Goal: Task Accomplishment & Management: Use online tool/utility

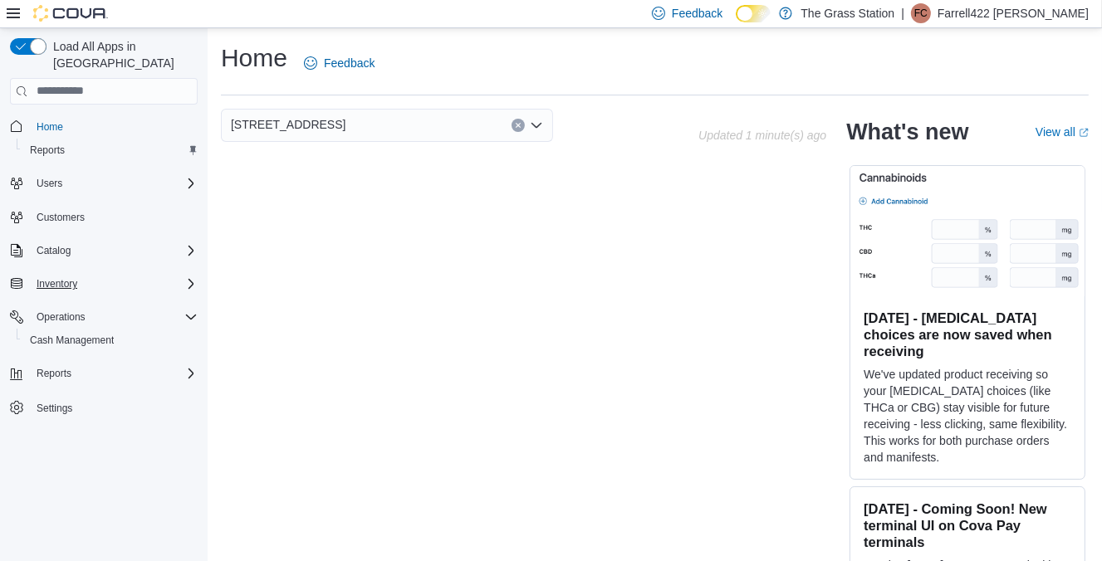
click at [103, 274] on div "Inventory" at bounding box center [114, 284] width 168 height 20
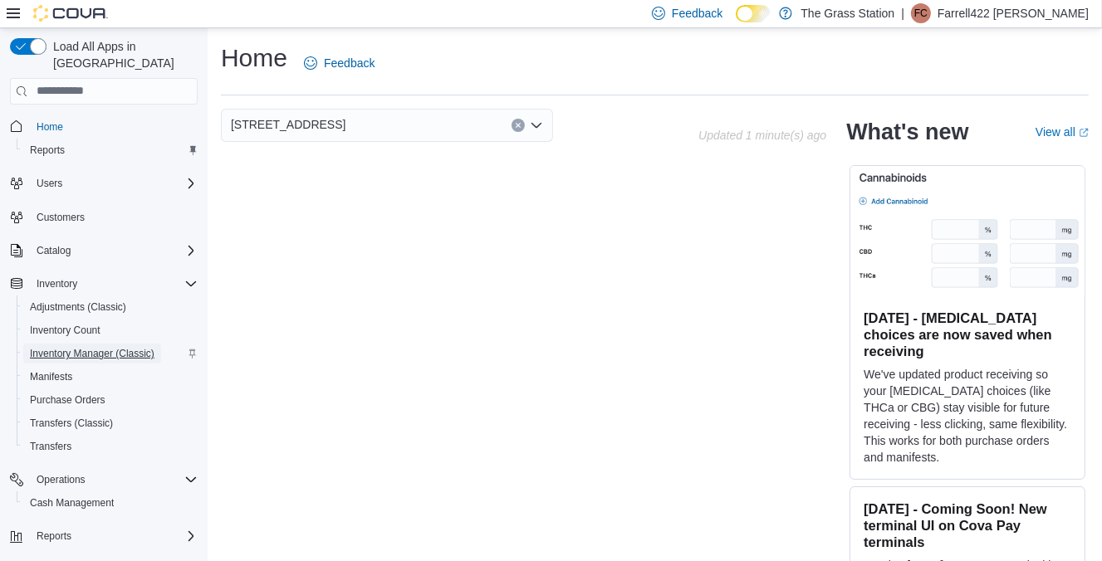
click at [95, 347] on span "Inventory Manager (Classic)" at bounding box center [92, 353] width 125 height 13
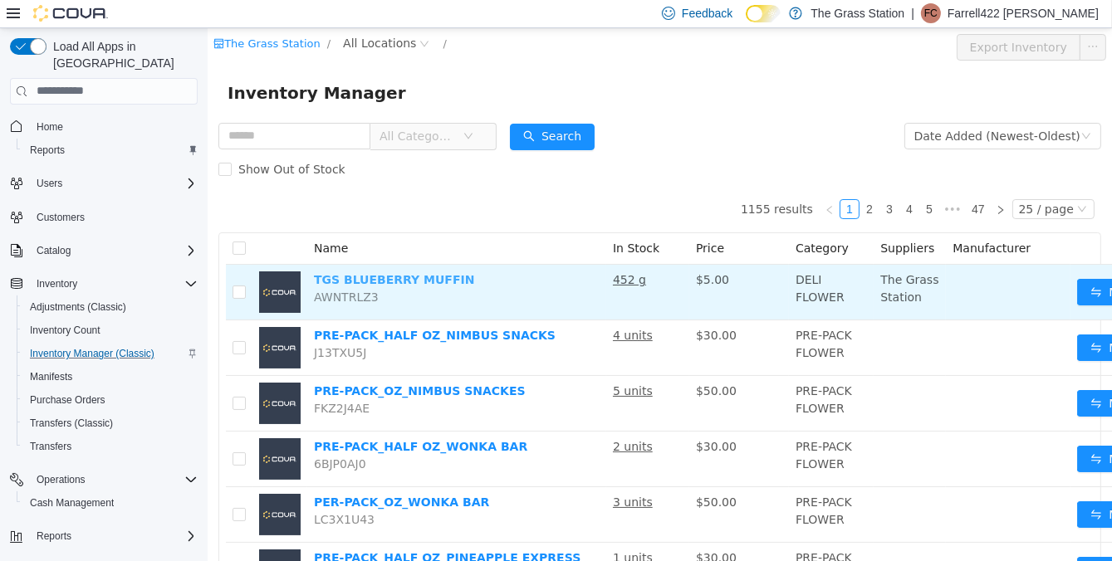
click at [391, 281] on link "TGS BLUEBERRY MUFFIN" at bounding box center [393, 278] width 160 height 13
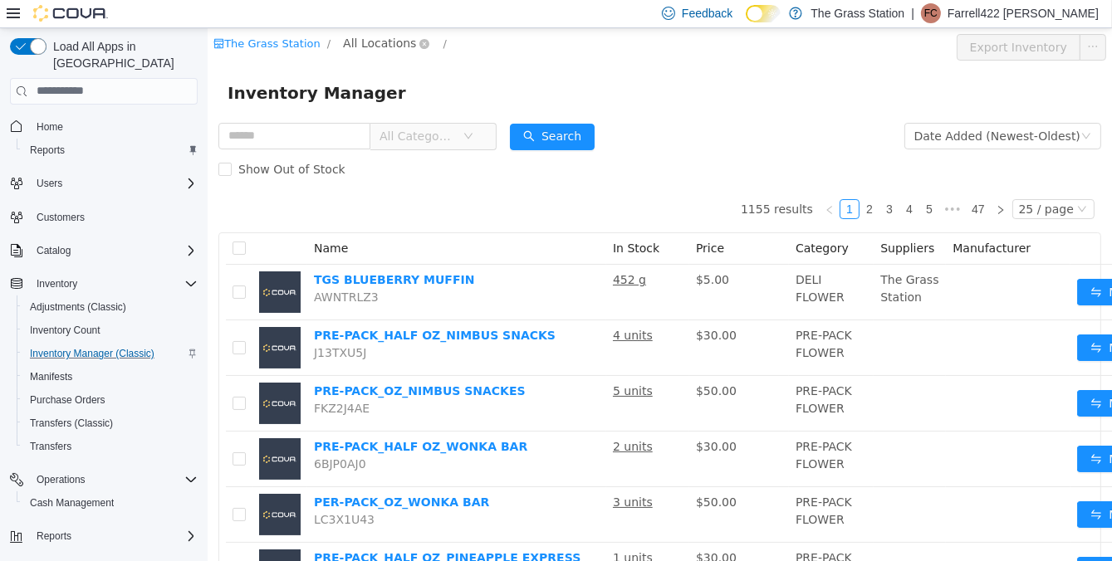
click at [373, 44] on span "All Locations" at bounding box center [378, 42] width 73 height 18
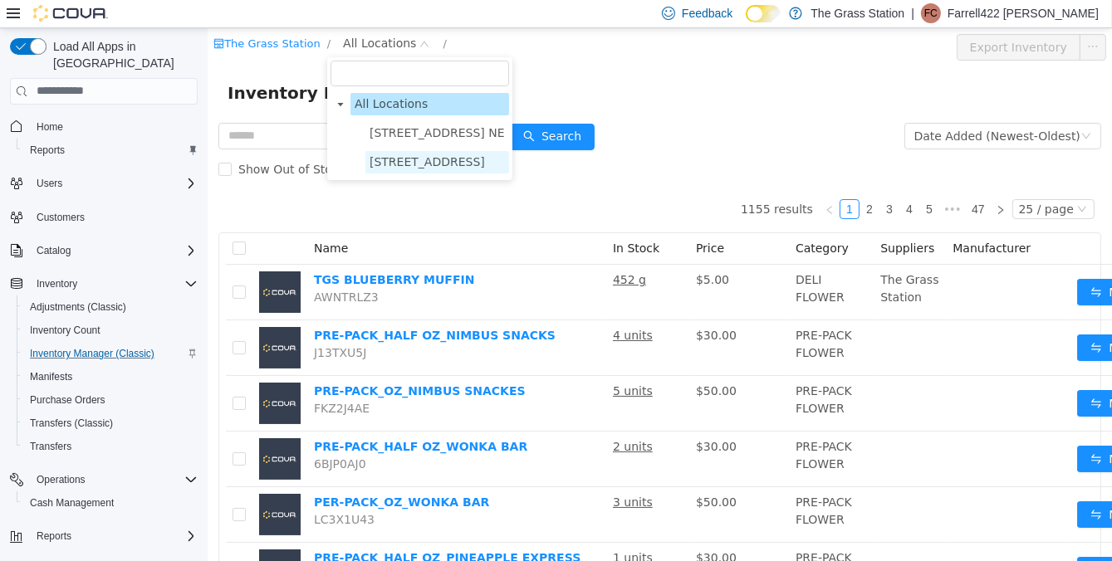
click at [386, 160] on span "[STREET_ADDRESS]" at bounding box center [426, 160] width 115 height 13
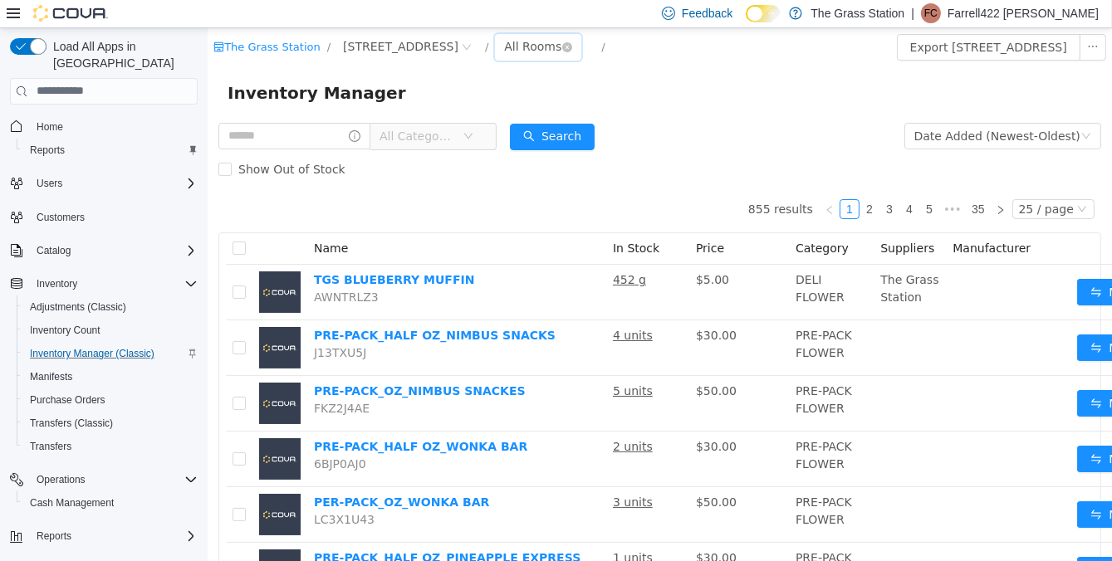
click at [503, 51] on div "All Rooms" at bounding box center [531, 45] width 57 height 25
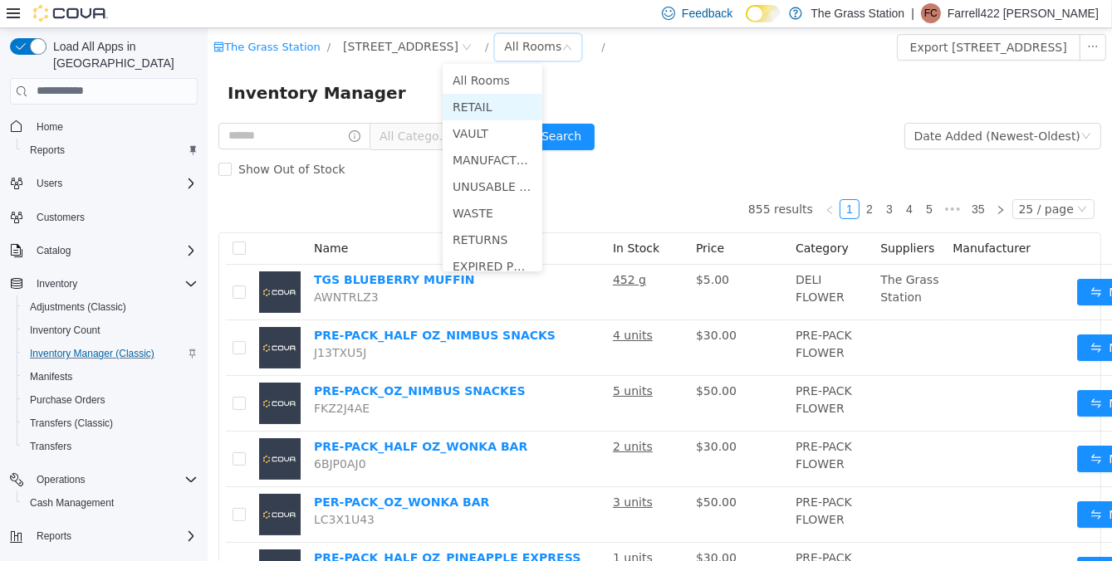
click at [475, 103] on li "RETAIL" at bounding box center [492, 106] width 100 height 27
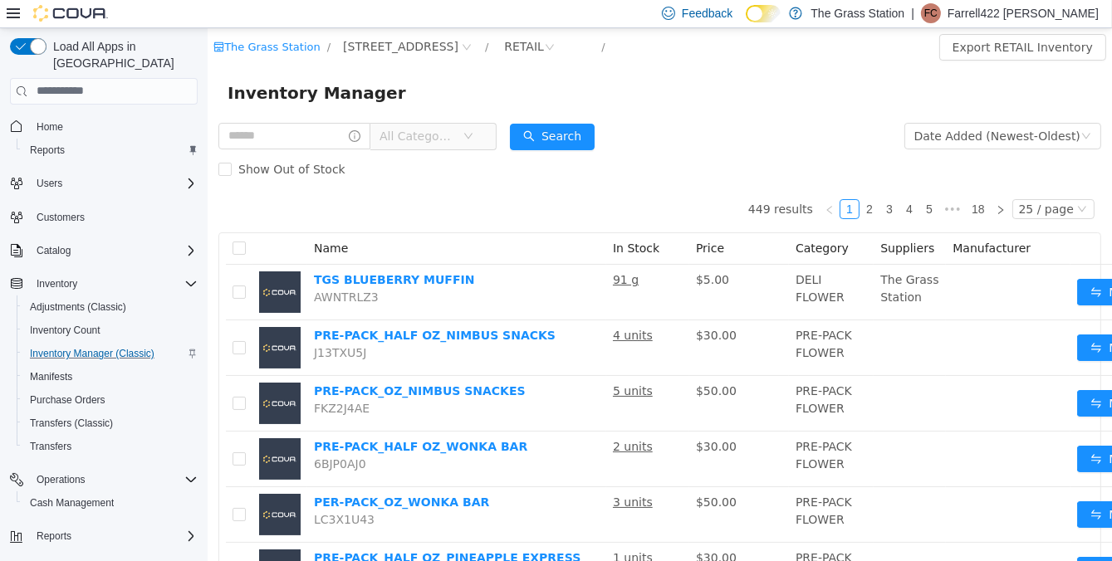
drag, startPoint x: 454, startPoint y: 131, endPoint x: 454, endPoint y: 148, distance: 16.6
click at [454, 134] on span "All Categories" at bounding box center [417, 135] width 76 height 17
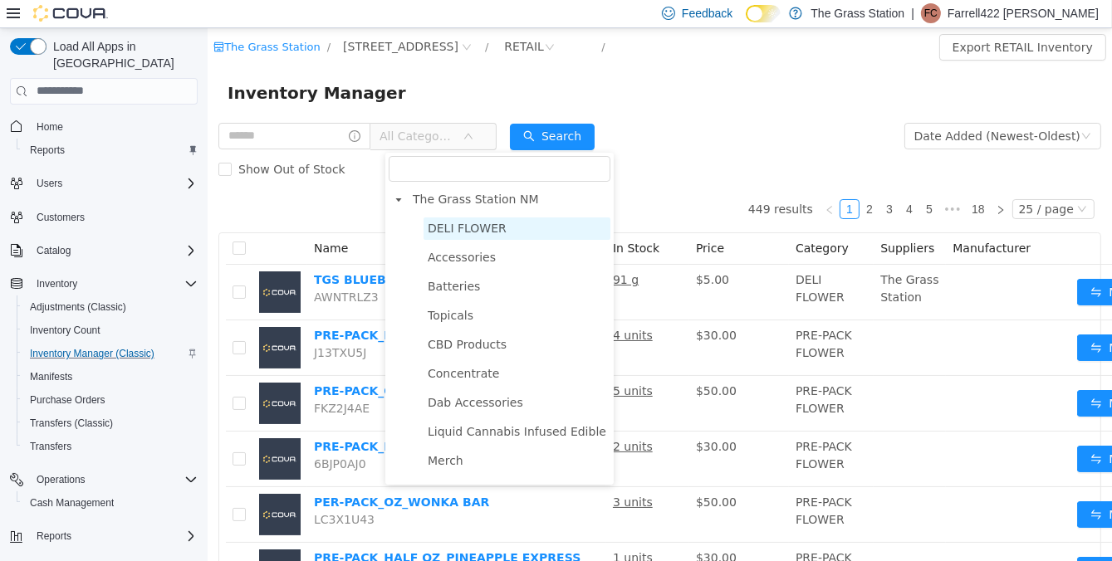
click at [476, 230] on span "DELI FLOWER" at bounding box center [466, 227] width 79 height 13
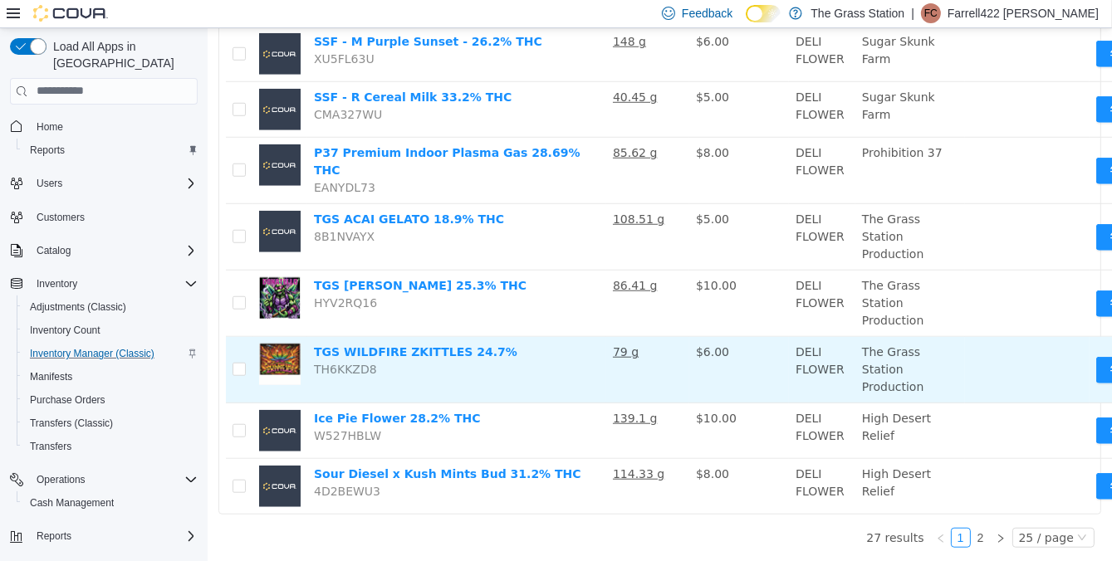
scroll to position [1384, 0]
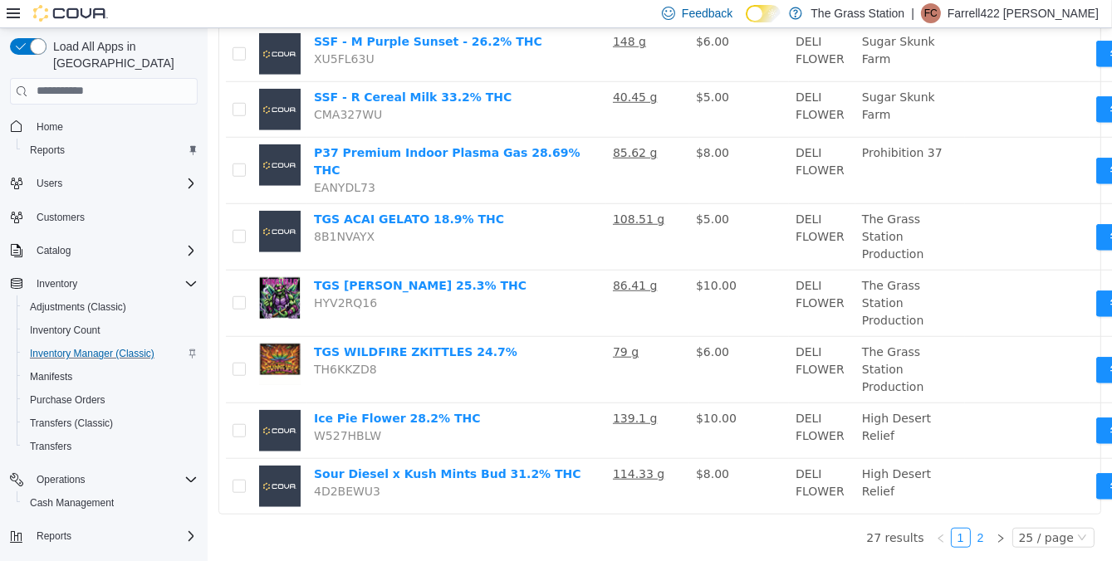
click at [978, 529] on link "2" at bounding box center [980, 537] width 18 height 18
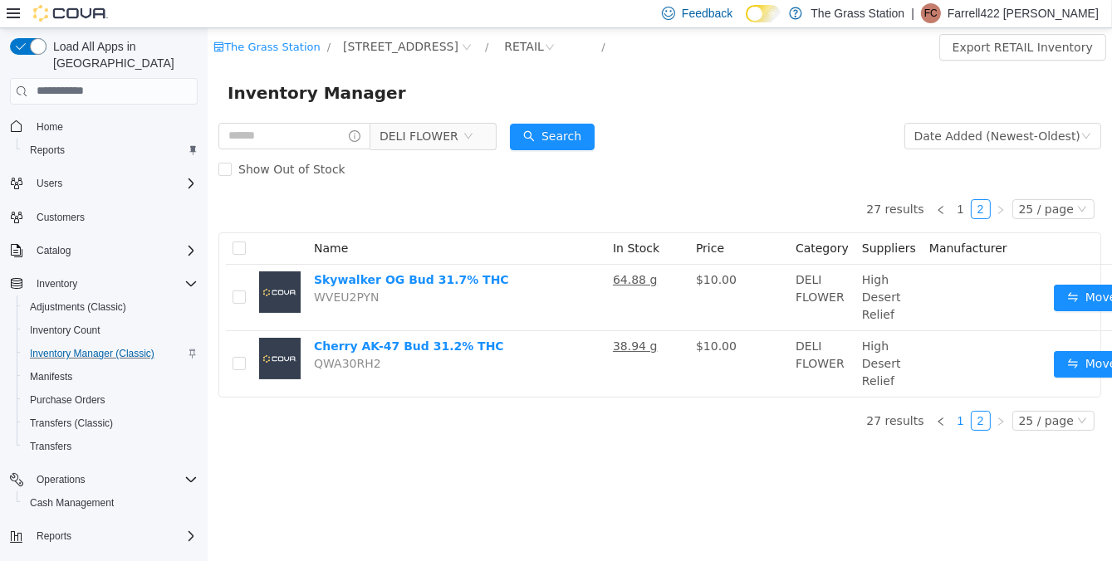
click at [956, 421] on link "1" at bounding box center [960, 420] width 18 height 18
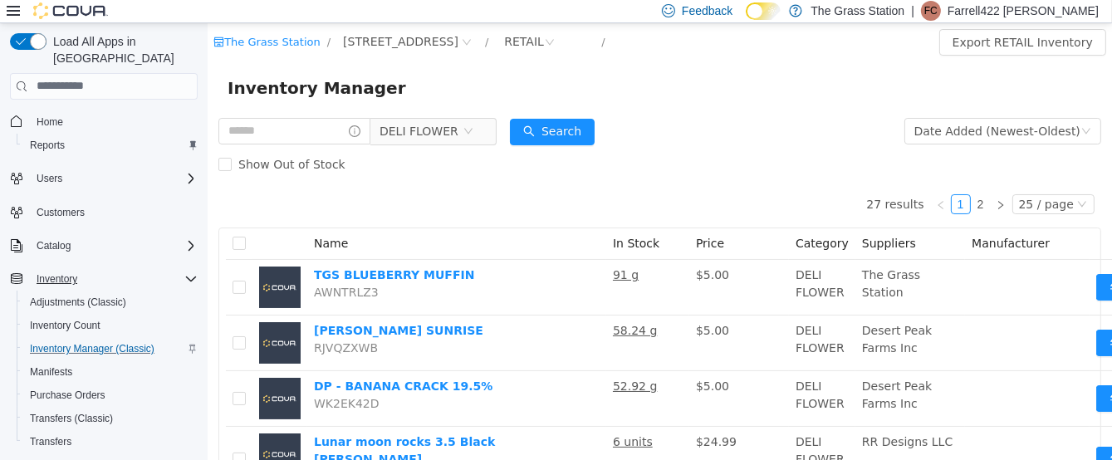
click at [193, 272] on icon "Complex example" at bounding box center [190, 278] width 13 height 13
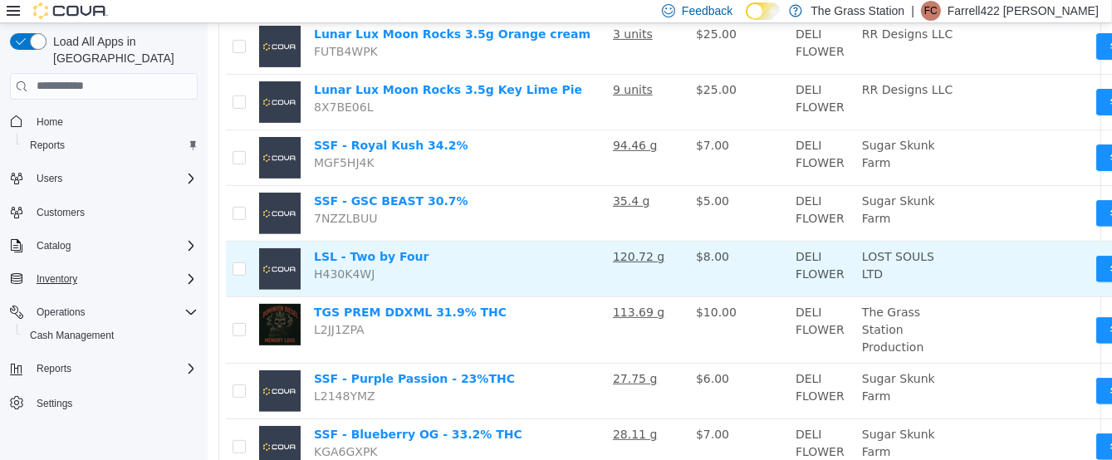
scroll to position [532, 0]
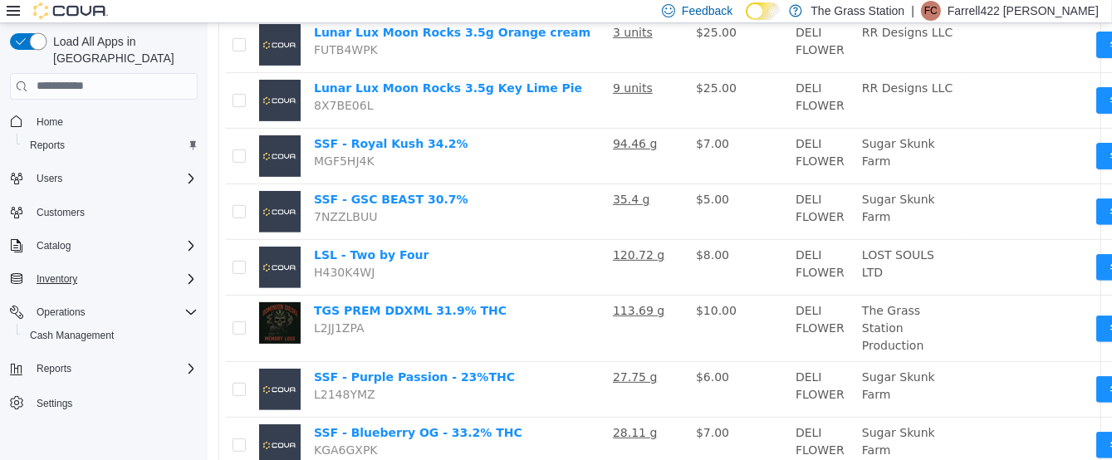
click at [37, 38] on button "button" at bounding box center [28, 41] width 37 height 17
click at [15, 40] on button "button" at bounding box center [28, 41] width 37 height 17
drag, startPoint x: 218, startPoint y: 54, endPoint x: 414, endPoint y: 84, distance: 197.4
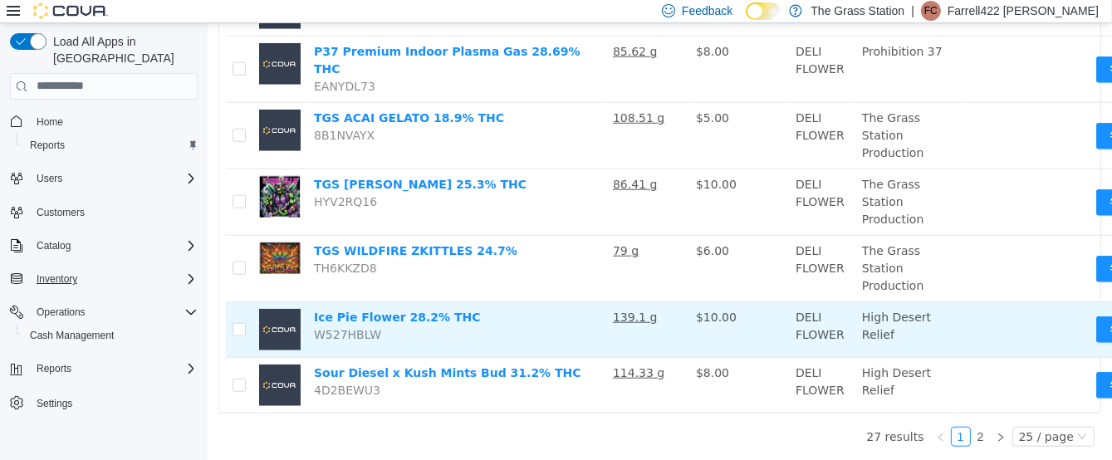
scroll to position [1482, 0]
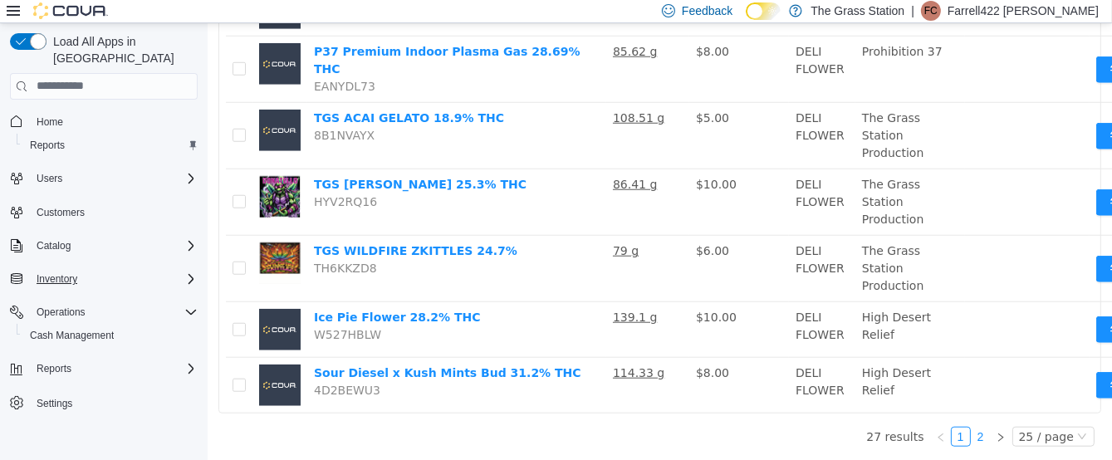
click at [978, 427] on link "2" at bounding box center [980, 436] width 18 height 18
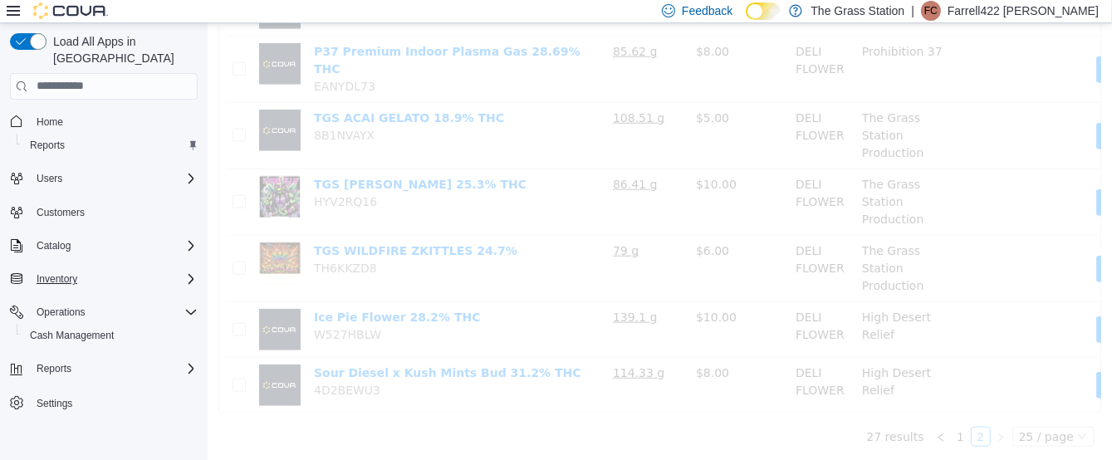
scroll to position [10, 0]
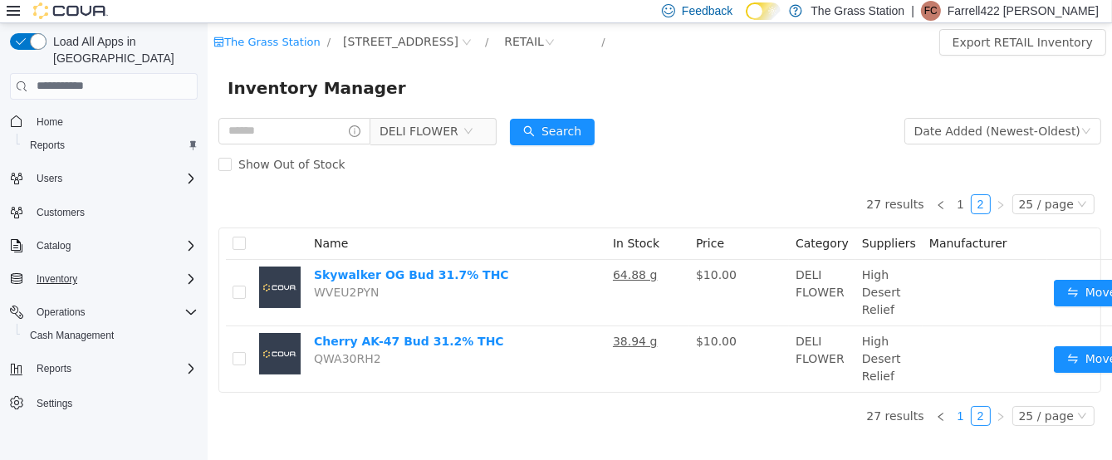
click at [962, 407] on link "1" at bounding box center [960, 415] width 18 height 18
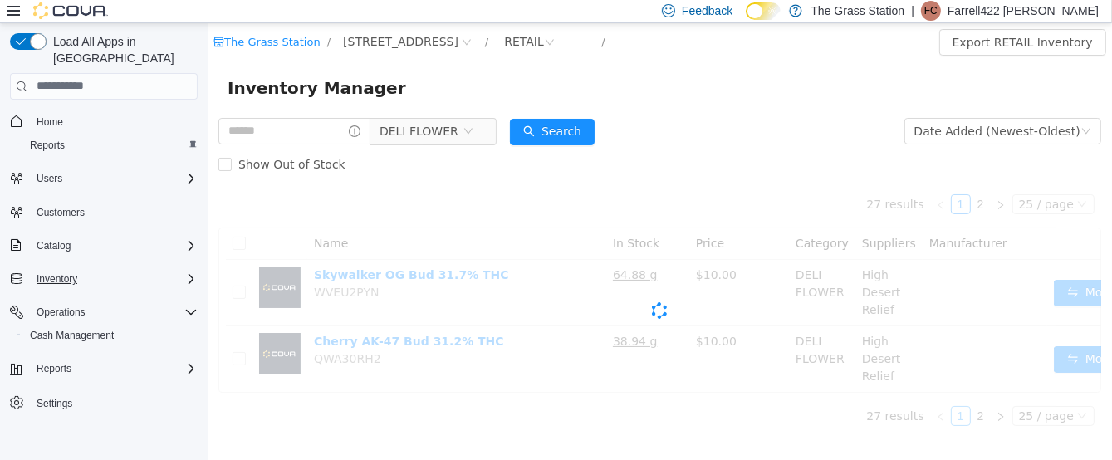
scroll to position [0, 0]
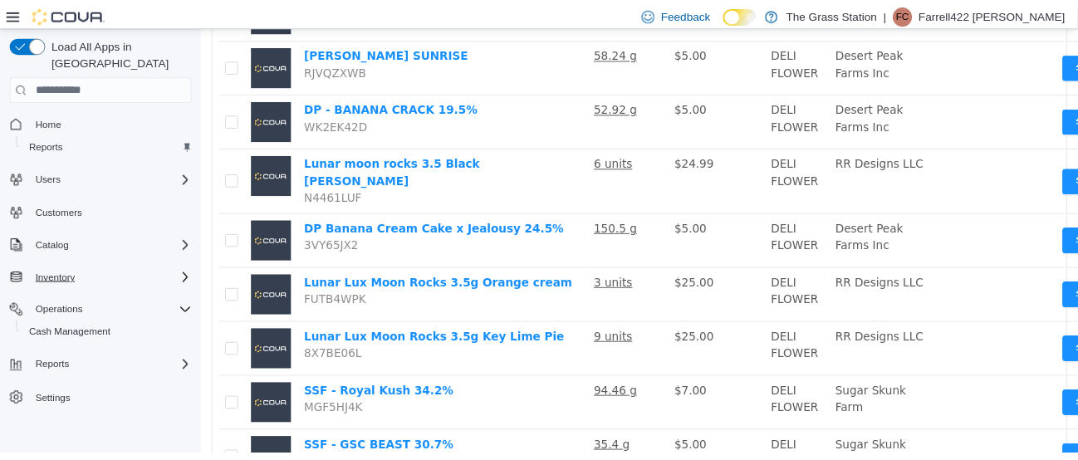
scroll to position [332, 0]
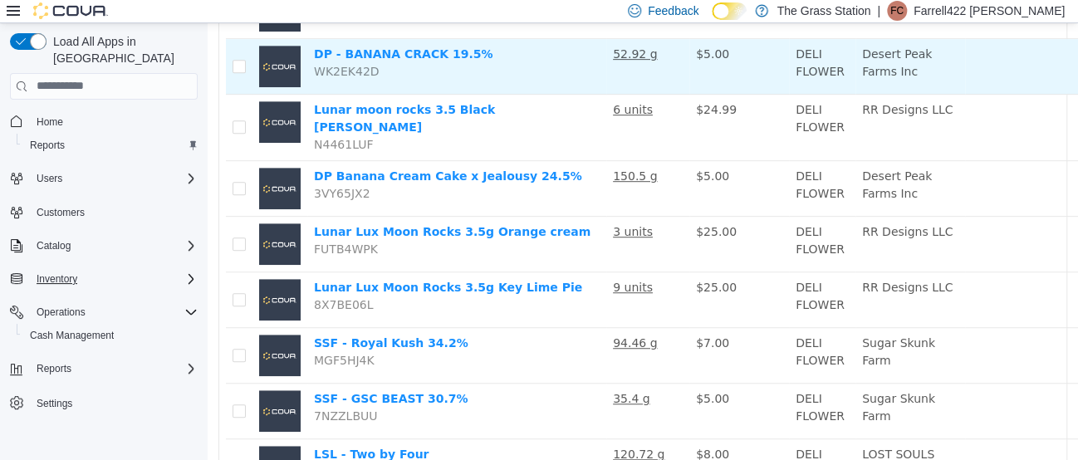
click at [538, 62] on td "DP - BANANA CRACK 19.5% WK2EK42D" at bounding box center [456, 66] width 299 height 56
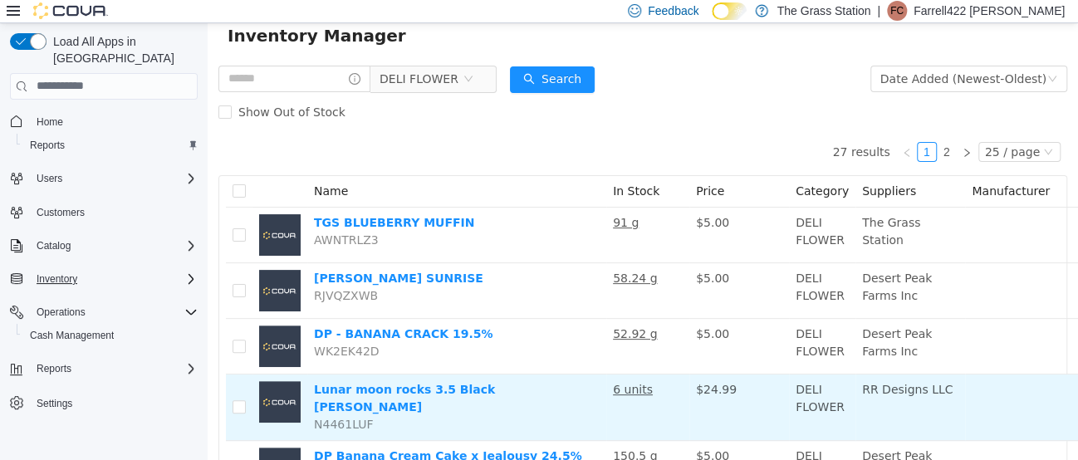
scroll to position [0, 0]
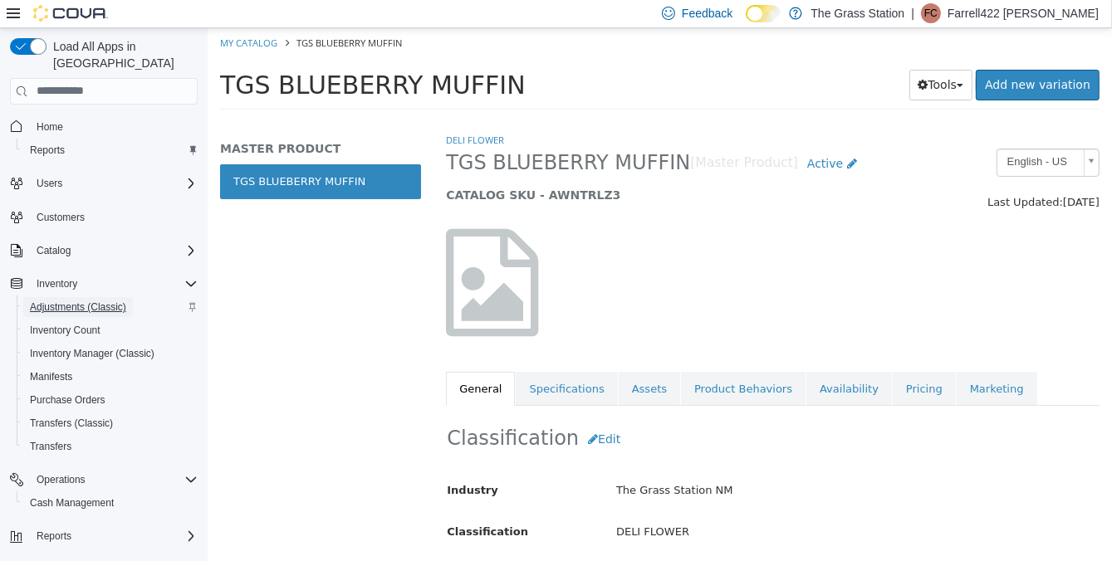
click at [66, 301] on span "Adjustments (Classic)" at bounding box center [78, 307] width 96 height 13
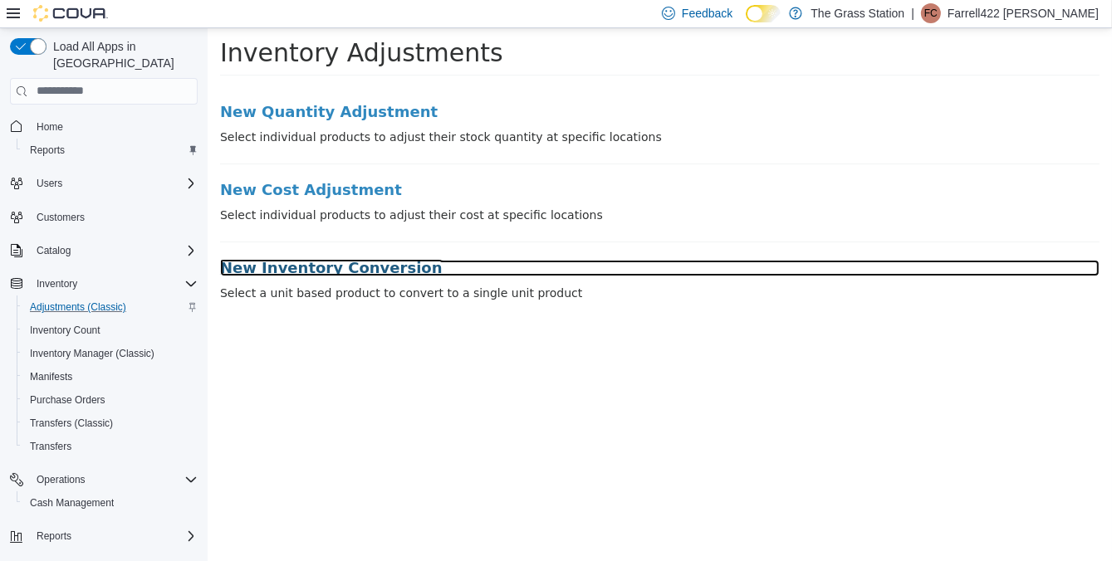
click at [318, 266] on h3 "New Inventory Conversion" at bounding box center [658, 267] width 879 height 17
